Goal: Communication & Community: Answer question/provide support

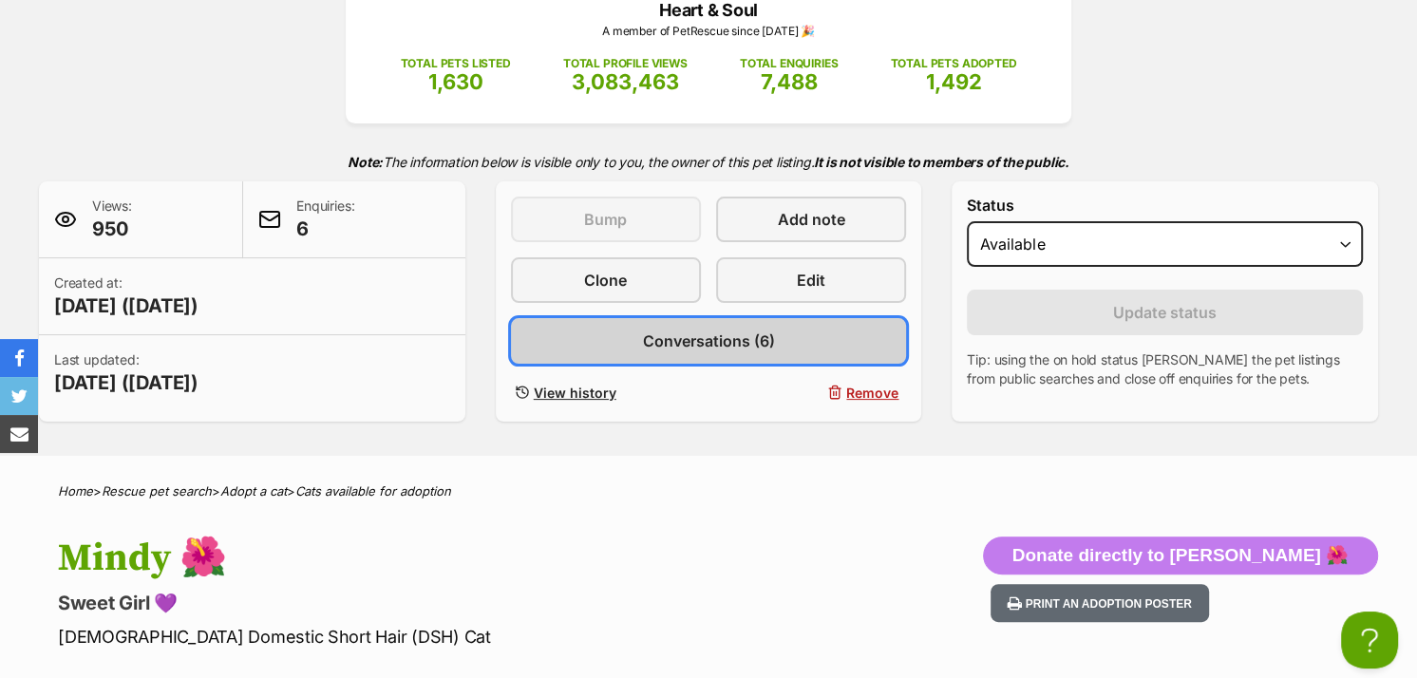
click at [702, 344] on span "Conversations (6)" at bounding box center [708, 341] width 132 height 23
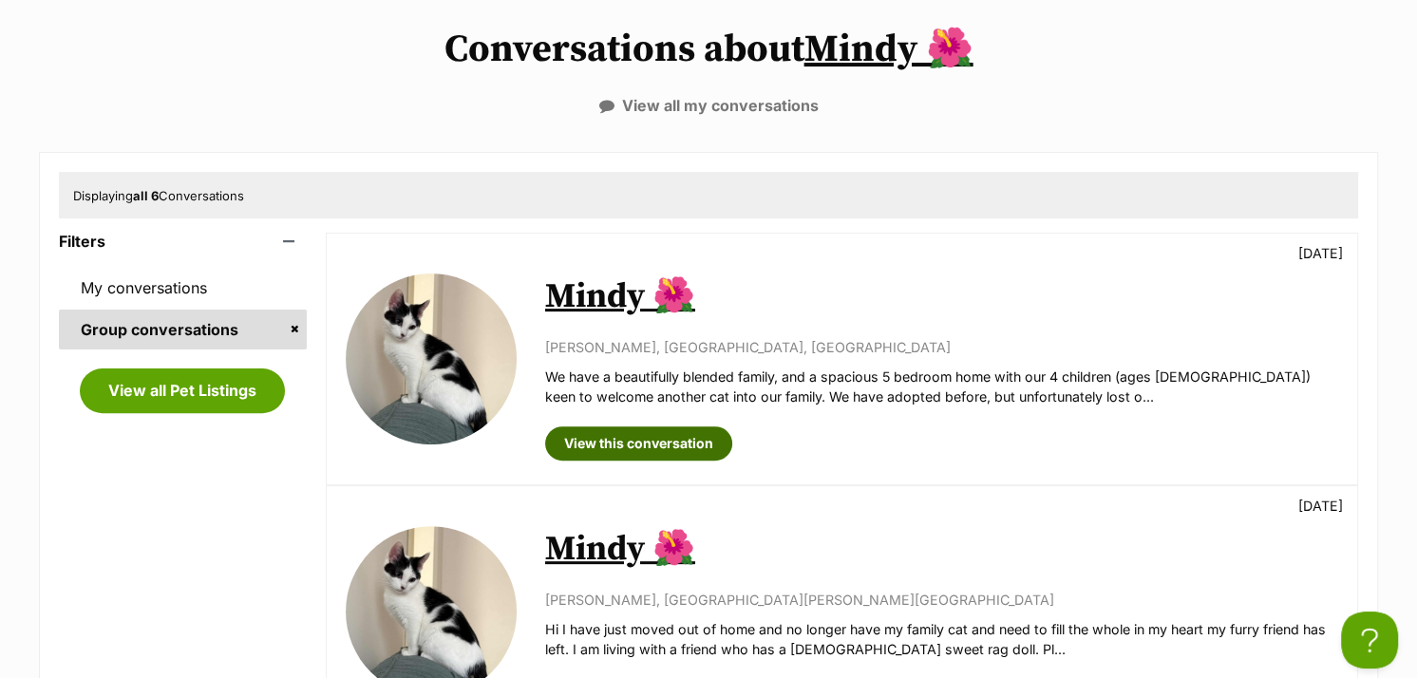
click at [670, 437] on link "View this conversation" at bounding box center [638, 443] width 187 height 34
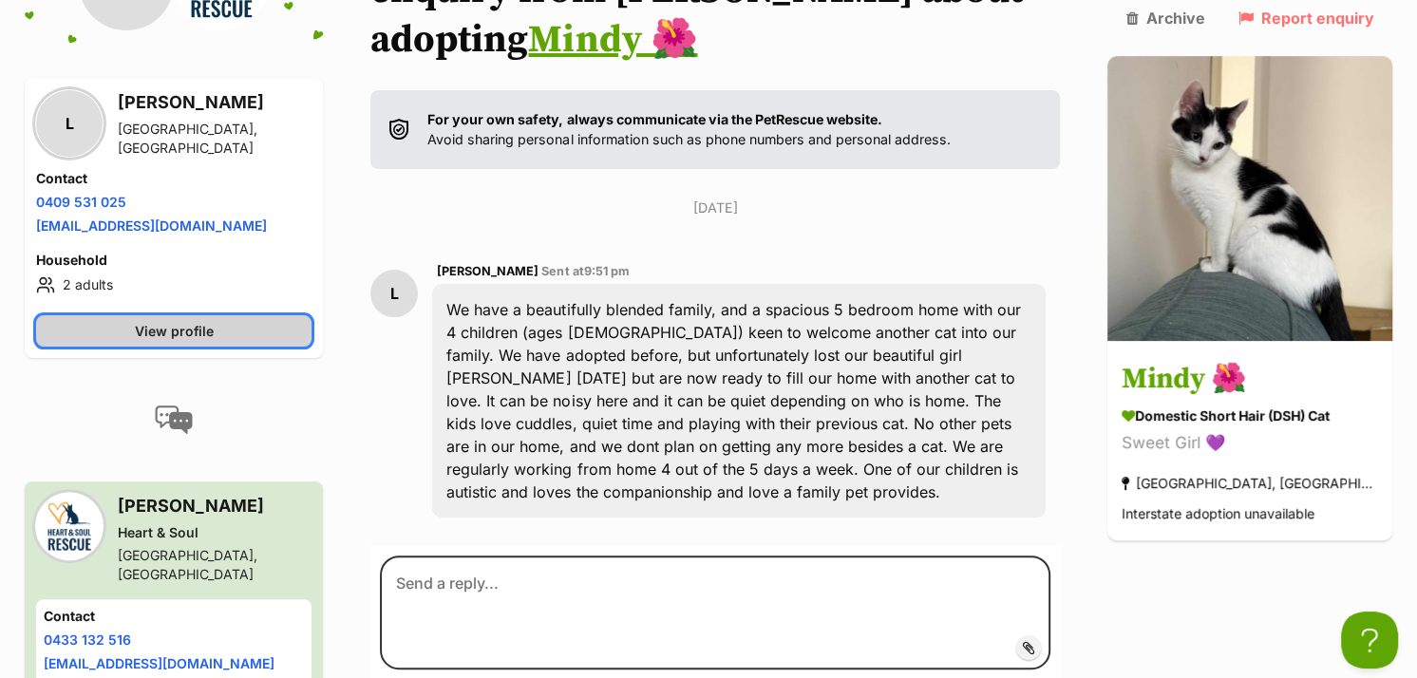
click at [247, 316] on link "View profile" at bounding box center [173, 331] width 275 height 31
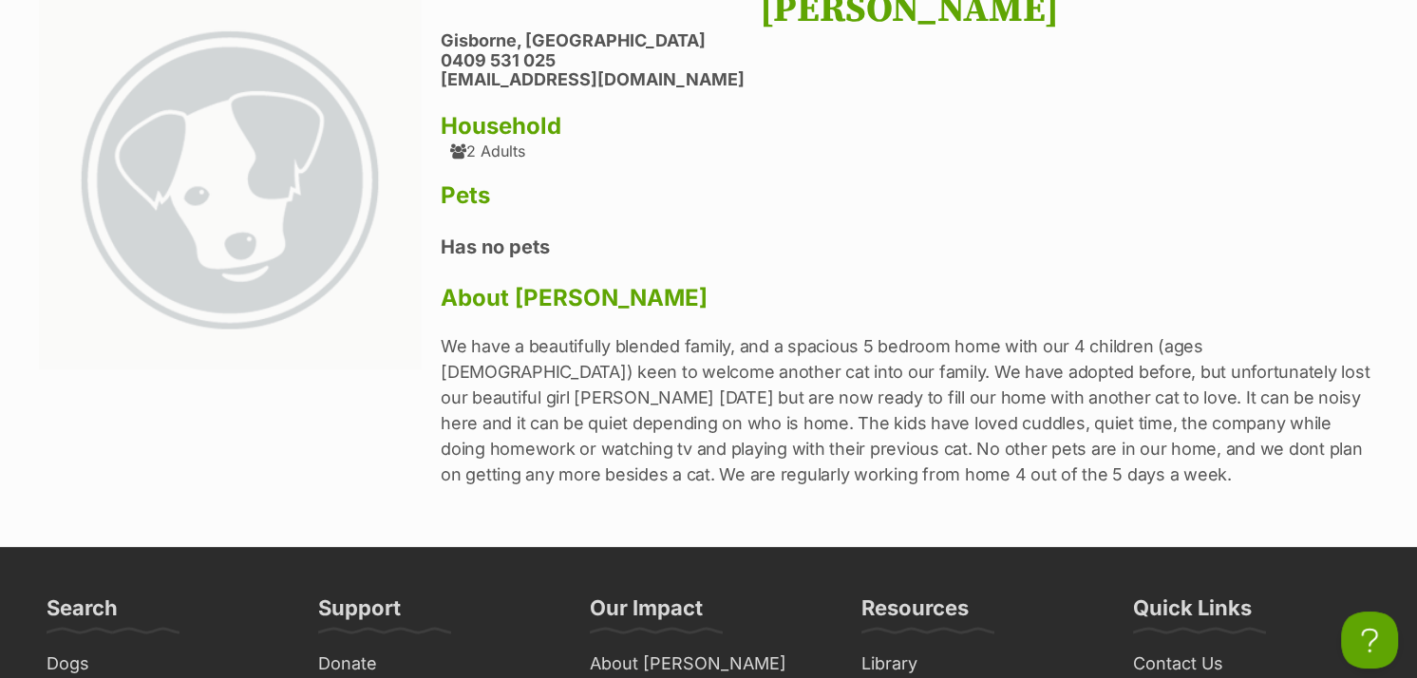
scroll to position [95, 0]
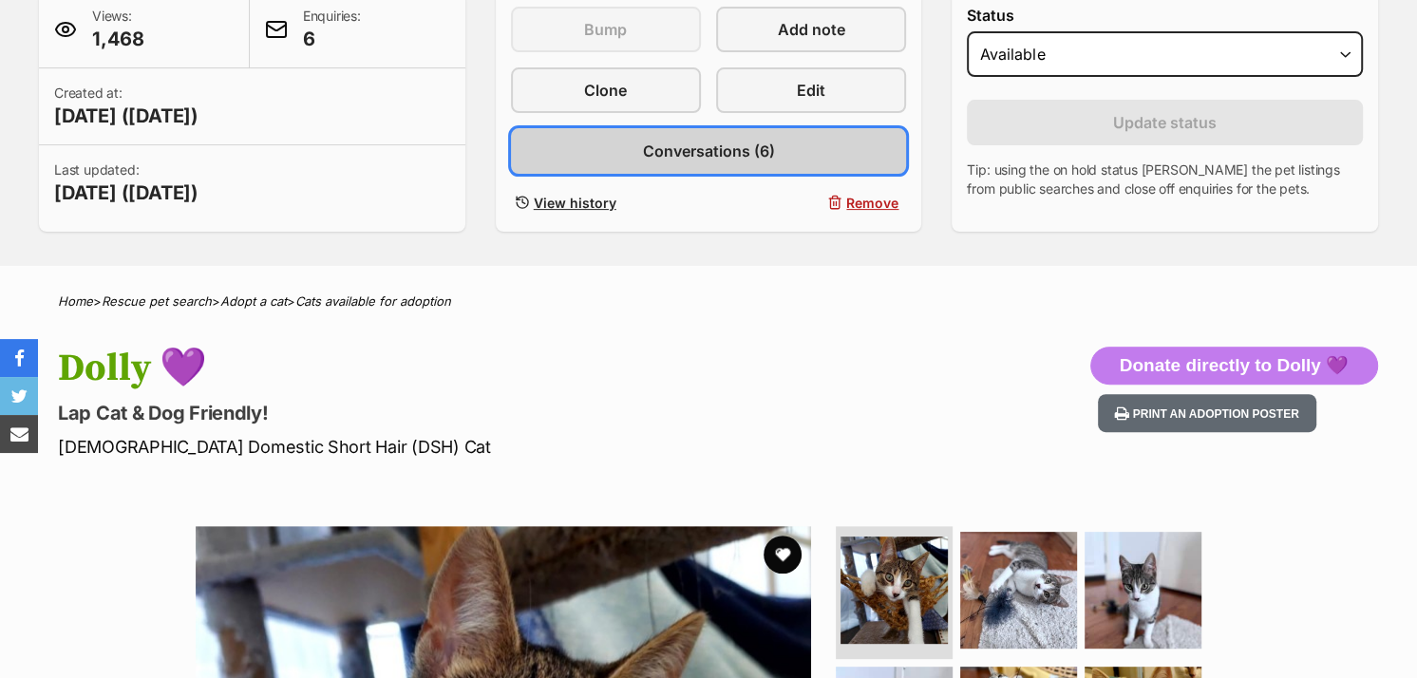
click at [727, 150] on span "Conversations (6)" at bounding box center [708, 151] width 132 height 23
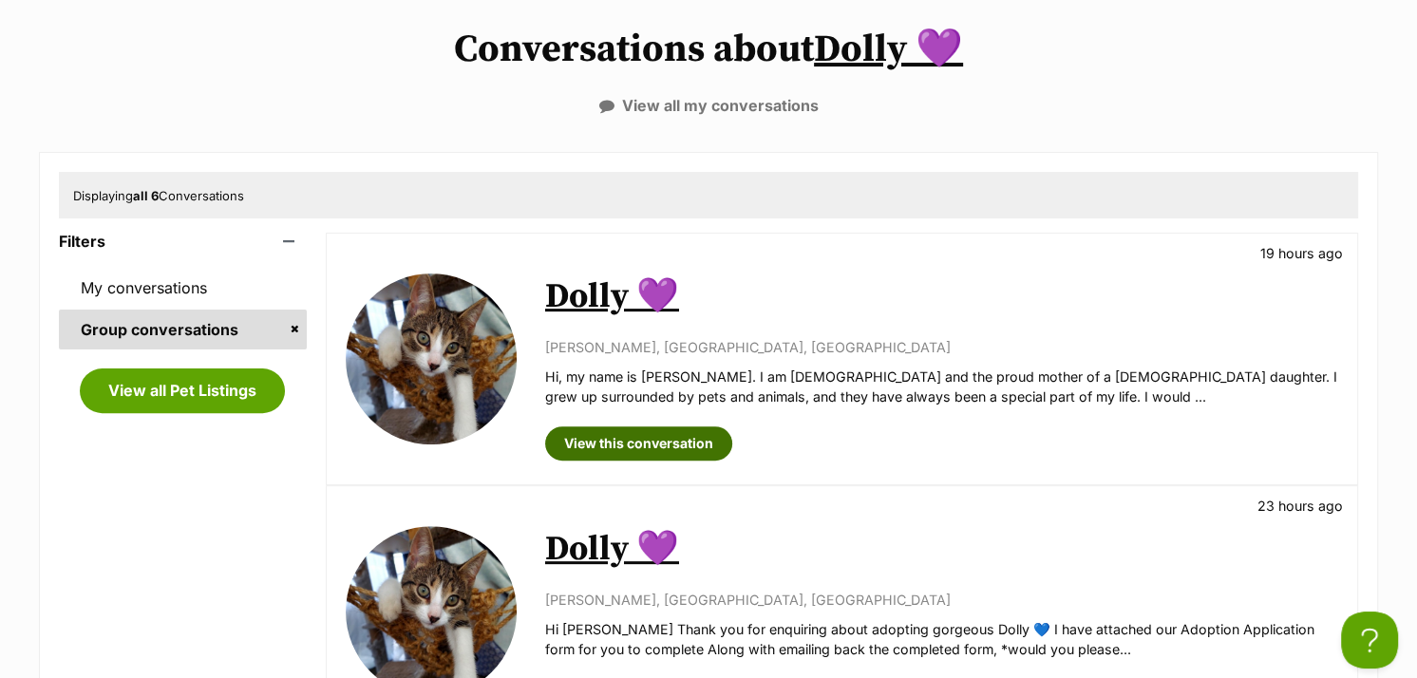
click at [706, 452] on link "View this conversation" at bounding box center [638, 443] width 187 height 34
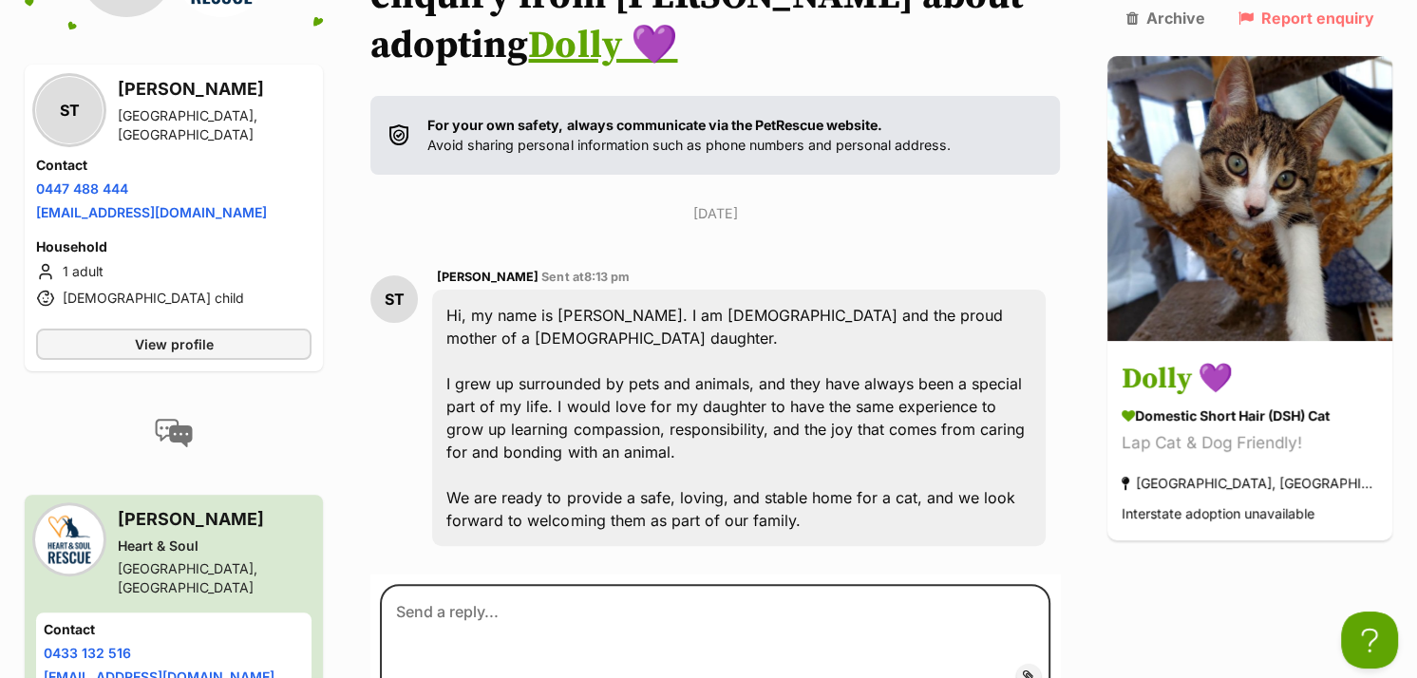
scroll to position [334, 0]
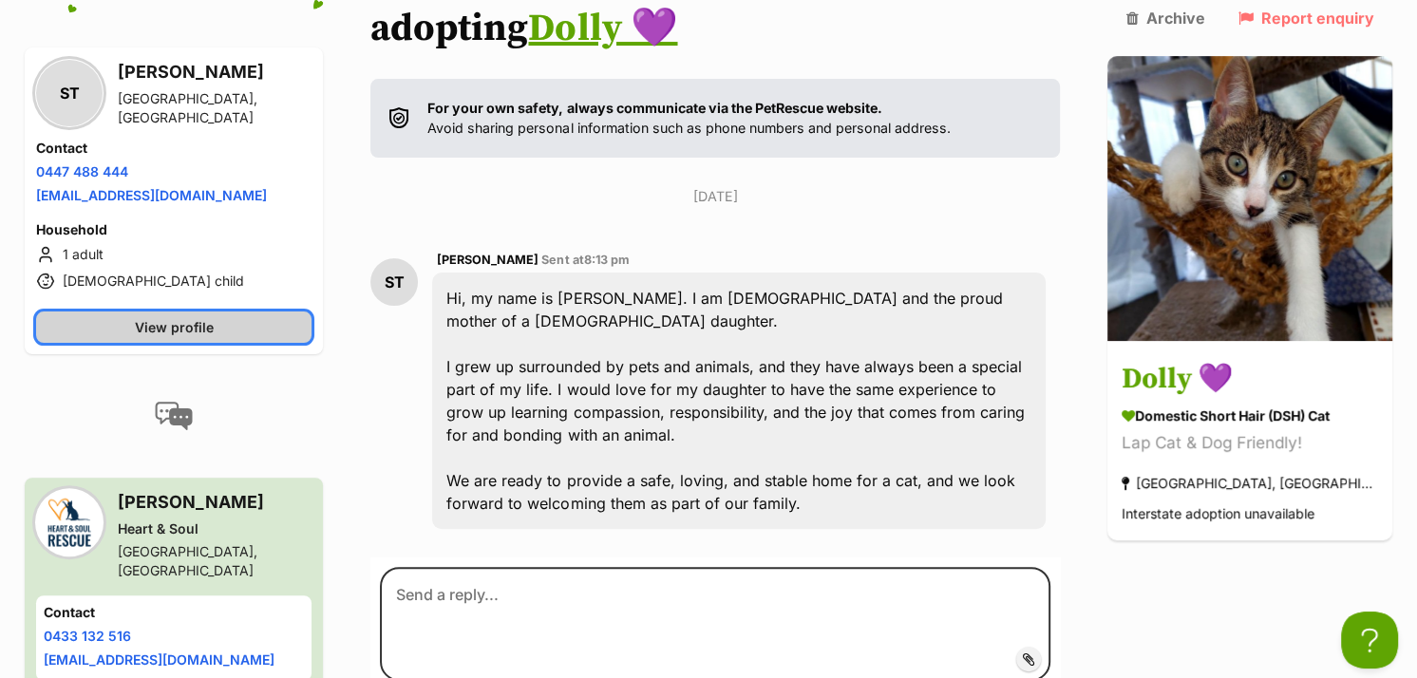
click at [256, 325] on link "View profile" at bounding box center [173, 327] width 275 height 31
